Goal: Task Accomplishment & Management: Use online tool/utility

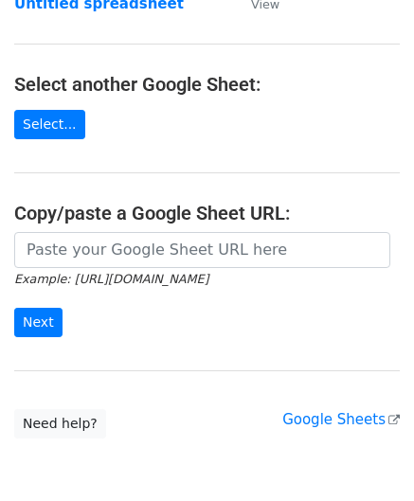
scroll to position [189, 0]
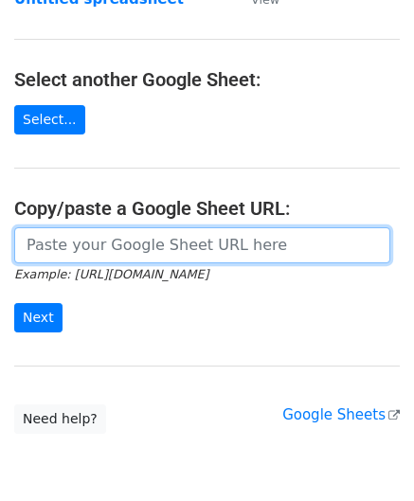
click at [64, 238] on input "url" at bounding box center [202, 245] width 376 height 36
paste input "https://docs.google.com/spreadsheets/d/1_hZFxDEZTTojznoEXOmiCTk66uU1fot6Xebl9jC…"
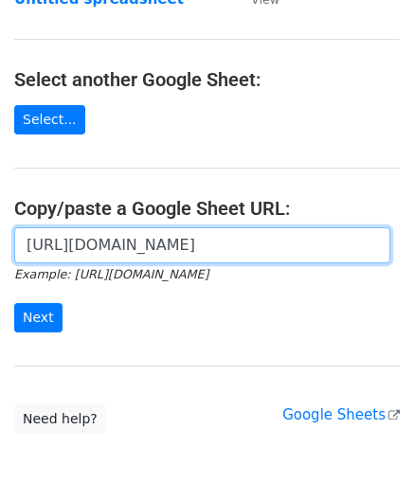
scroll to position [0, 402]
type input "https://docs.google.com/spreadsheets/d/1_hZFxDEZTTojznoEXOmiCTk66uU1fot6Xebl9jC…"
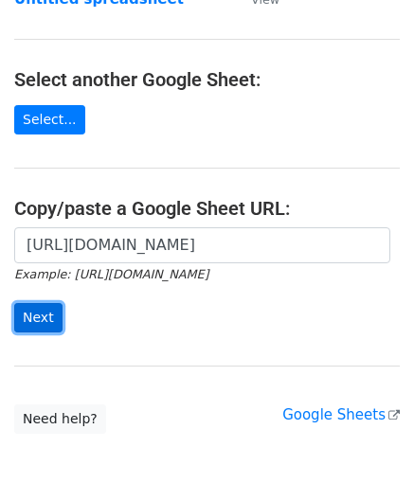
click at [46, 313] on input "Next" at bounding box center [38, 317] width 48 height 29
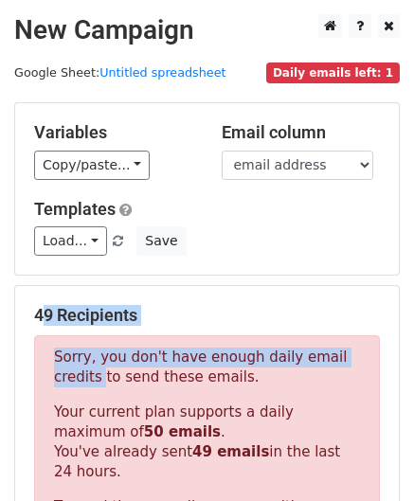
drag, startPoint x: 394, startPoint y: 282, endPoint x: 396, endPoint y: 348, distance: 65.4
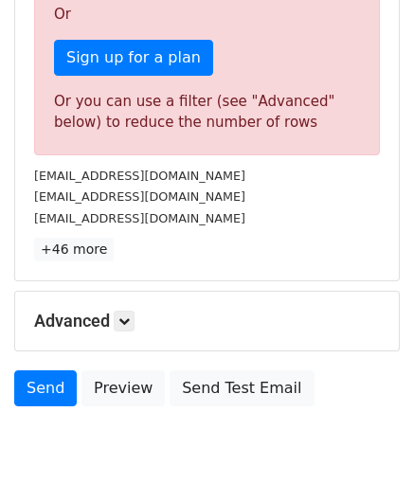
scroll to position [640, 0]
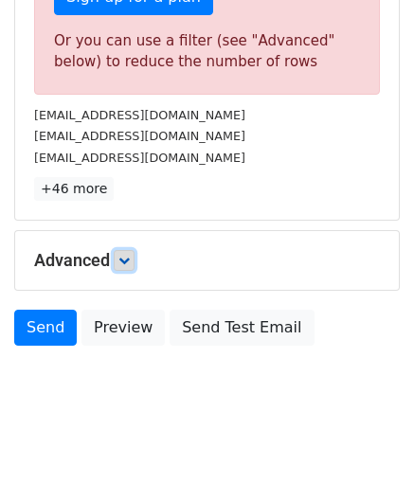
click at [130, 255] on icon at bounding box center [123, 260] width 11 height 11
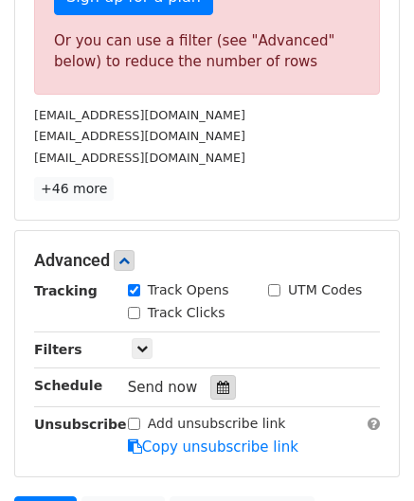
click at [219, 383] on icon at bounding box center [223, 387] width 12 height 13
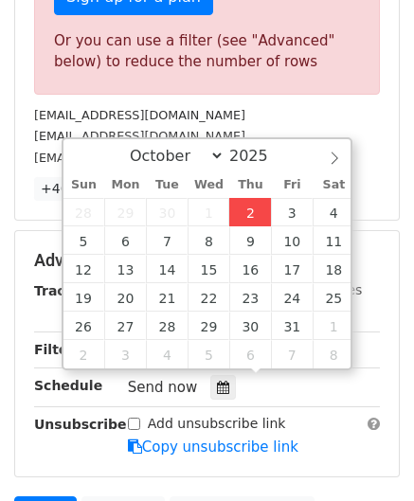
type input "[DATE] 12:00"
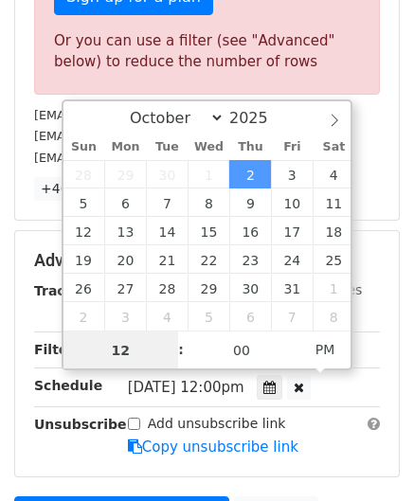
scroll to position [0, 0]
paste input "Hour"
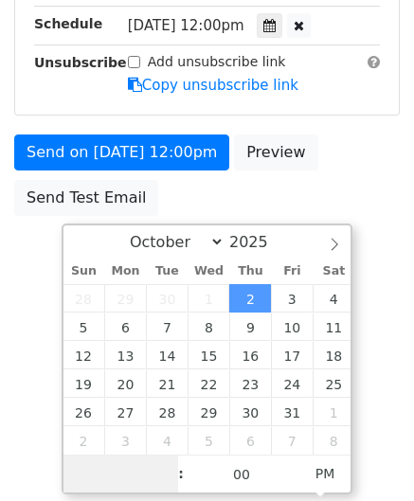
drag, startPoint x: 129, startPoint y: 474, endPoint x: 76, endPoint y: 475, distance: 53.1
click at [76, 479] on input "Hour" at bounding box center [121, 475] width 116 height 38
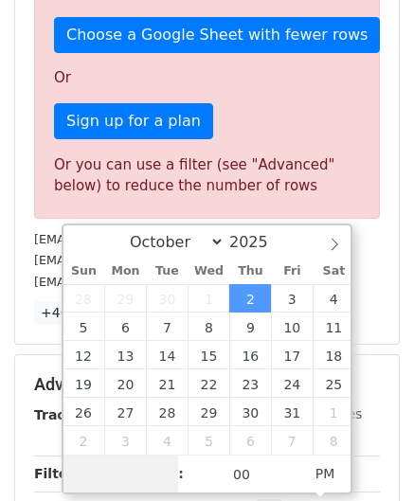
scroll to position [640, 0]
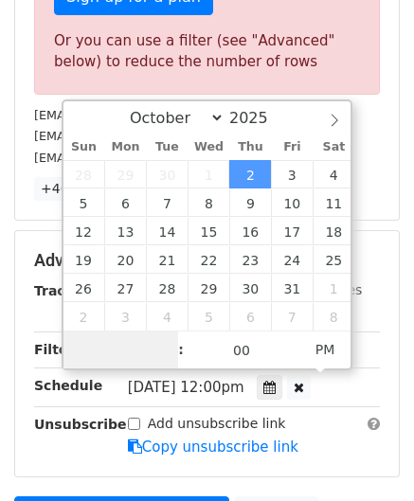
type input "8"
drag, startPoint x: 134, startPoint y: 346, endPoint x: 59, endPoint y: 352, distance: 75.1
click at [59, 351] on body "New Campaign Daily emails left: 1 Google Sheet: Untitled spreadsheet Variables …" at bounding box center [207, 19] width 414 height 1288
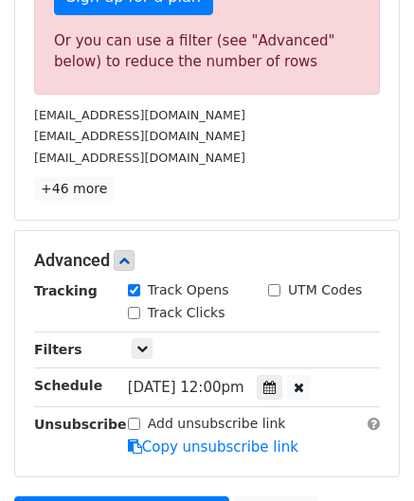
type input "[DATE] 20:00"
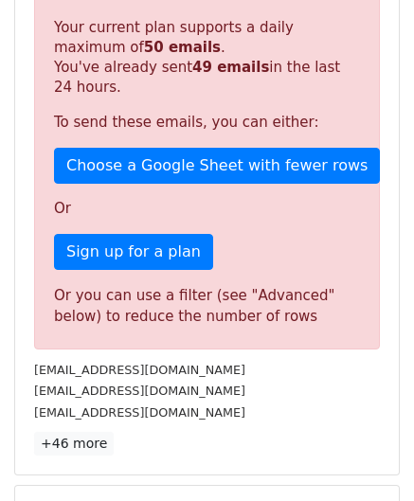
scroll to position [869, 0]
